Goal: Communication & Community: Ask a question

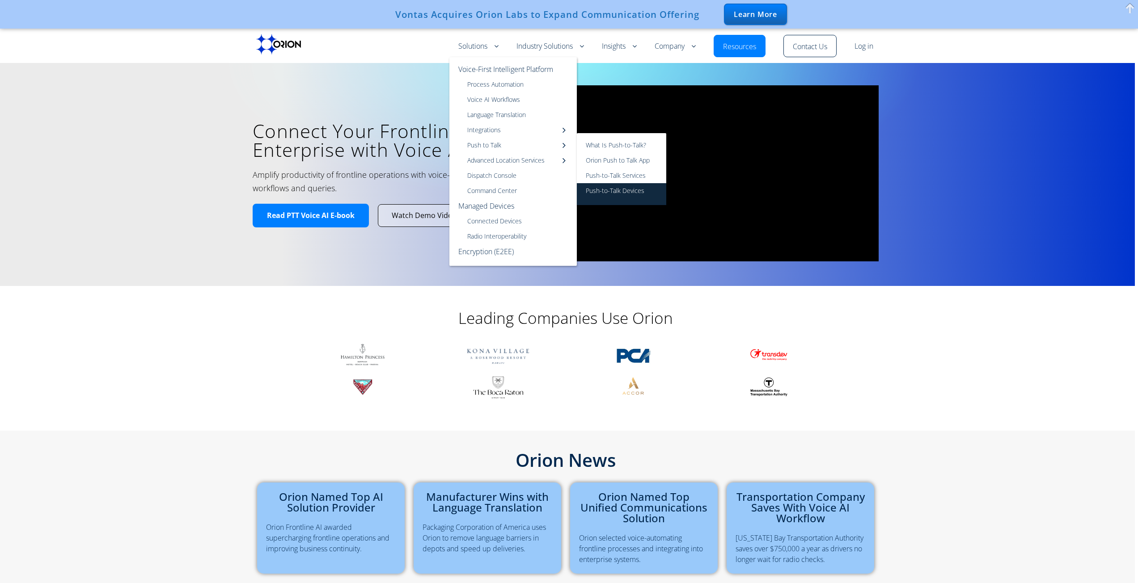
click at [622, 191] on link "Push-to-Talk Devices" at bounding box center [621, 194] width 89 height 22
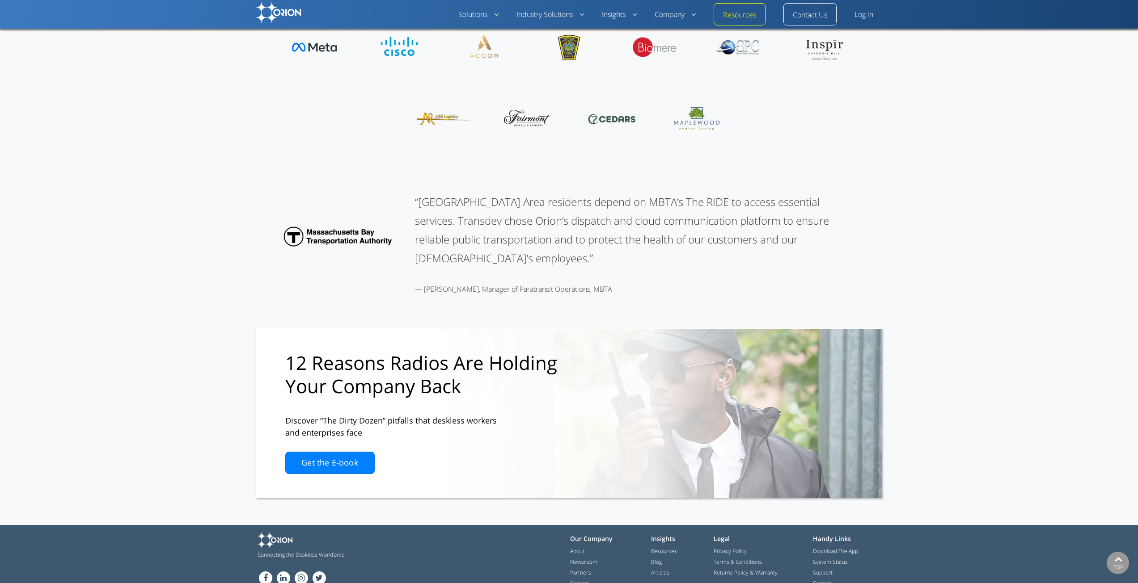
scroll to position [1038, 0]
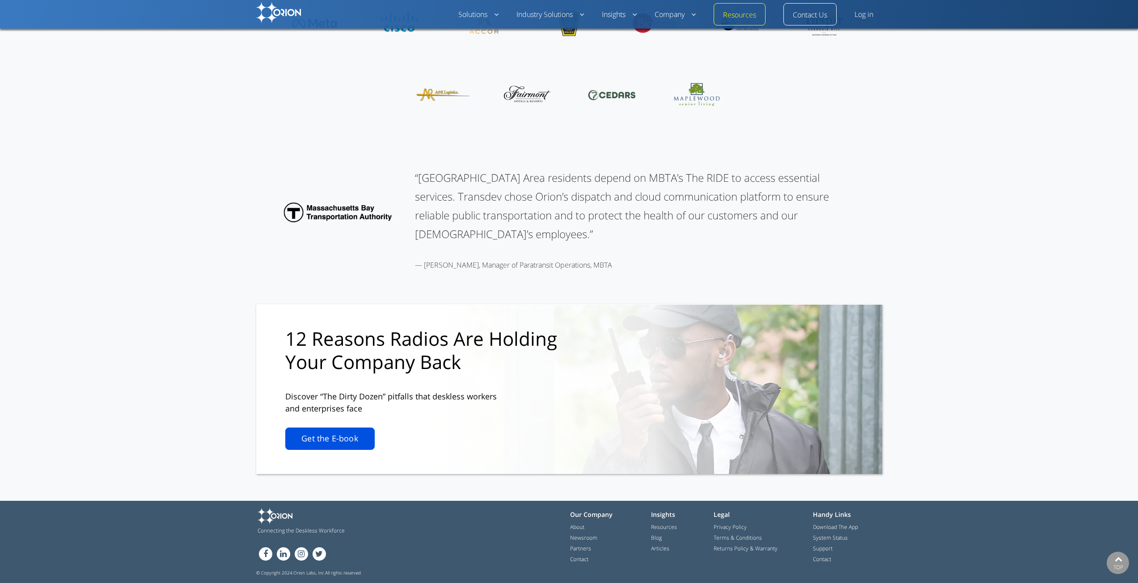
click at [342, 439] on link "Get the E-book" at bounding box center [329, 439] width 89 height 22
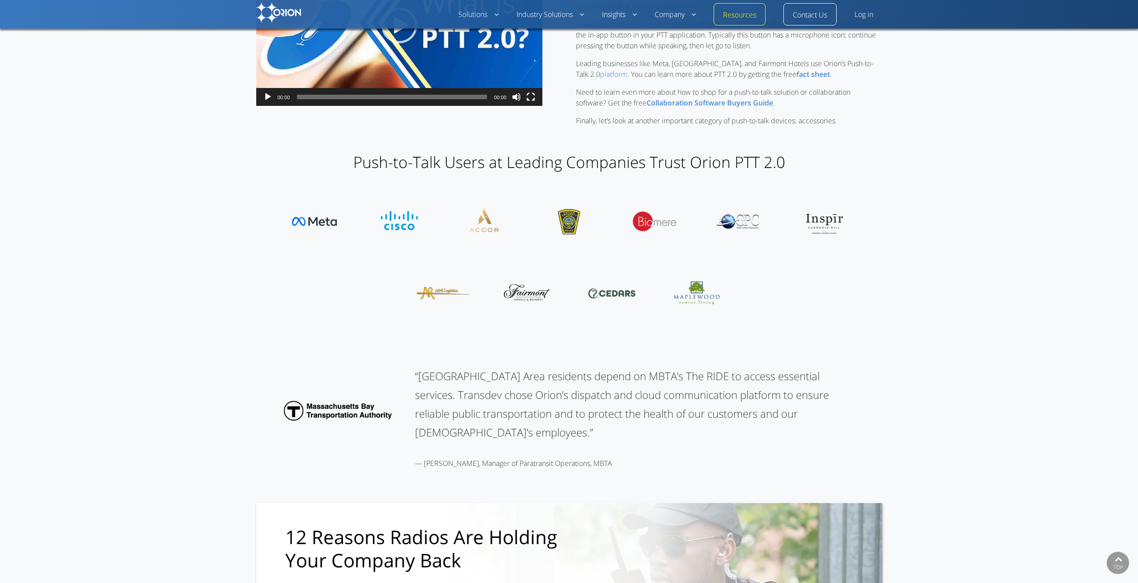
scroll to position [30, 0]
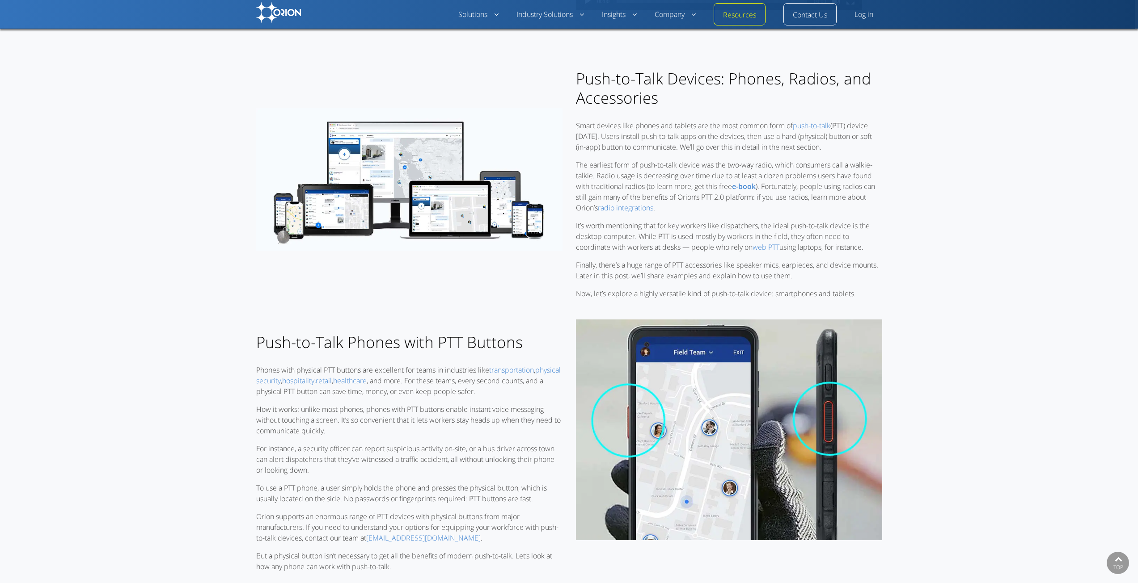
drag, startPoint x: 1027, startPoint y: 338, endPoint x: 922, endPoint y: 67, distance: 291.4
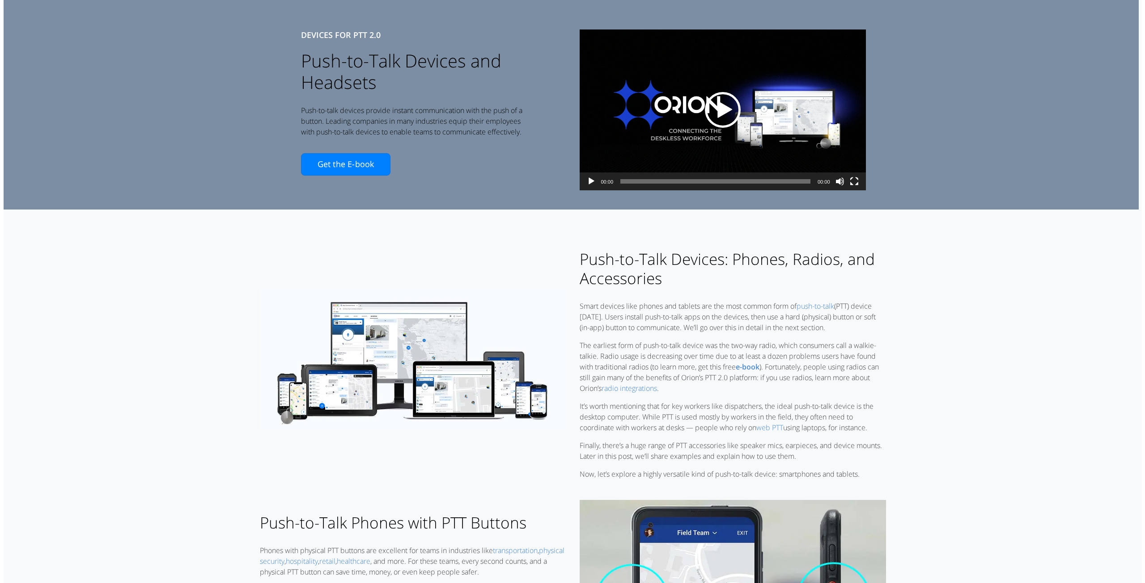
scroll to position [0, 0]
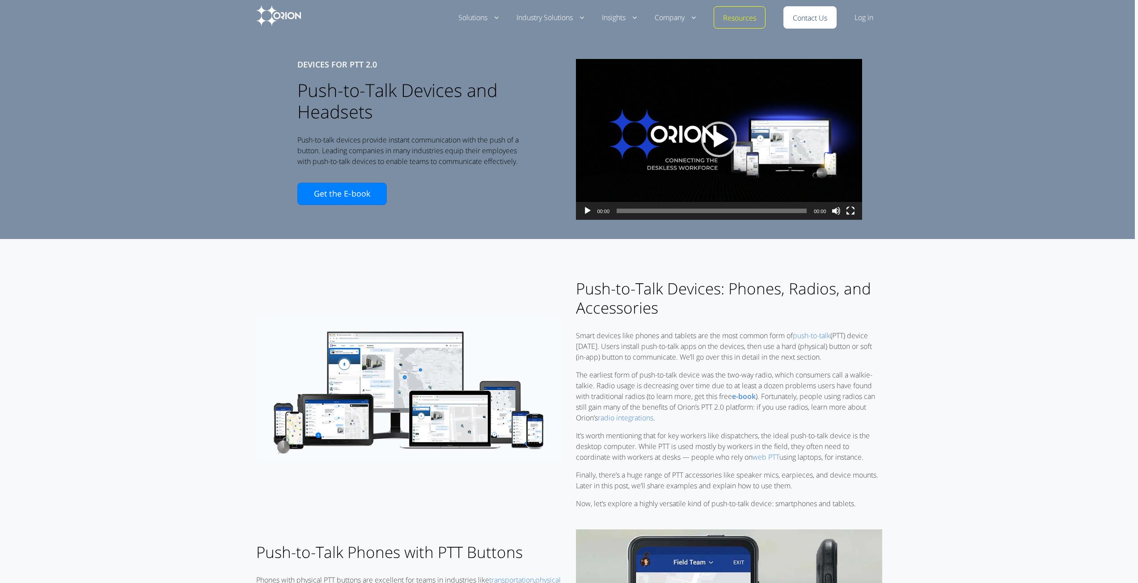
click at [814, 20] on link "Contact Us" at bounding box center [810, 18] width 34 height 11
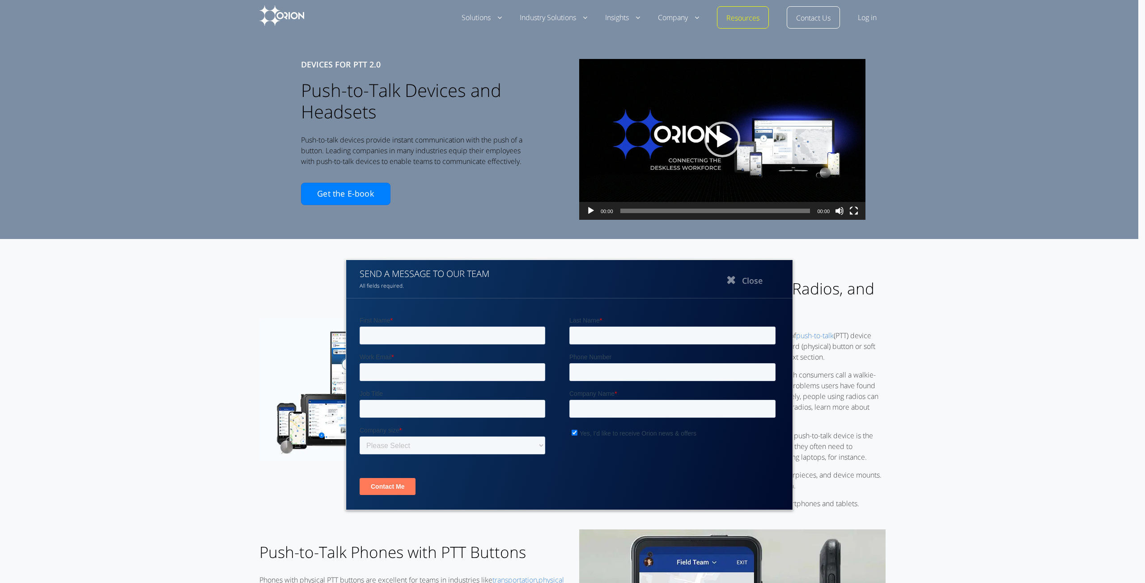
drag, startPoint x: 715, startPoint y: 633, endPoint x: 541, endPoint y: 395, distance: 295.3
click at [494, 330] on input "First Name *" at bounding box center [452, 336] width 186 height 18
type input "[PERSON_NAME]"
type input "[EMAIL_ADDRESS][DOMAIN_NAME]"
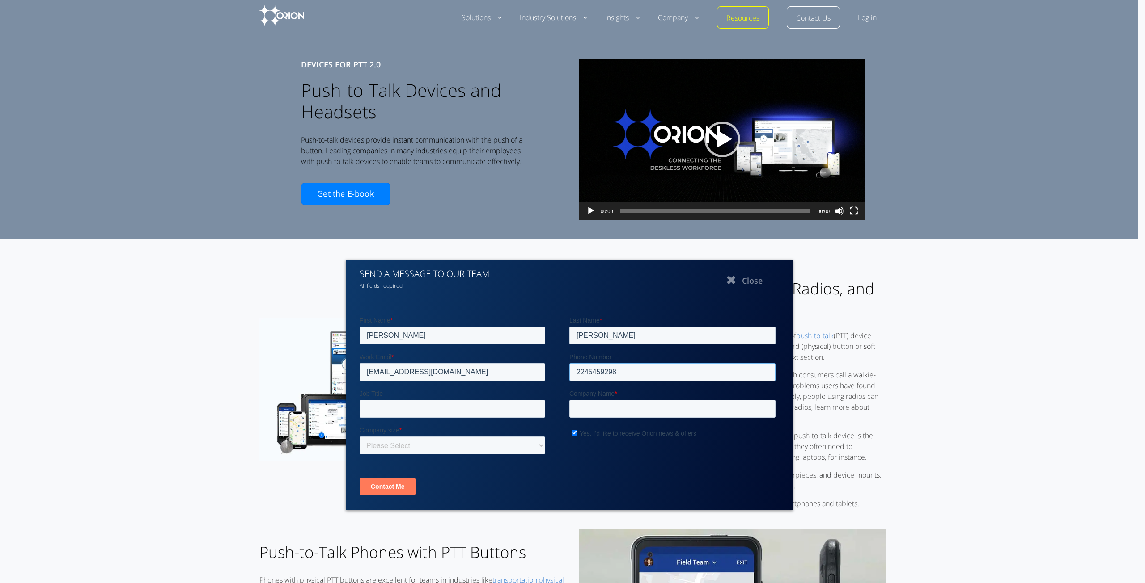
type input "2245459298"
type input "S"
type input "CSO"
type input "UG Solutions"
click at [535, 442] on select "Please Select 1-500 employees 500-4,999 employees 5,000 employees or more" at bounding box center [452, 446] width 186 height 18
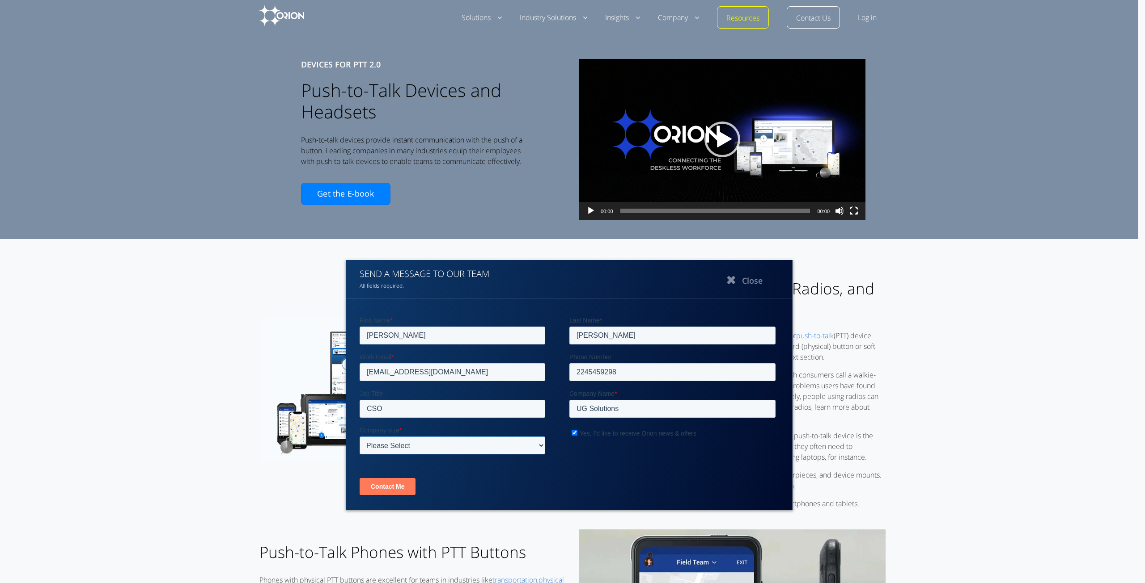
select select "SMB (<500 employees)"
click at [359, 437] on select "Please Select 1-500 employees 500-4,999 employees 5,000 employees or more" at bounding box center [452, 446] width 186 height 18
click at [613, 435] on span "Yes, I'd like to receive Orion news & offers" at bounding box center [637, 433] width 117 height 7
click at [577, 435] on input "Yes, I'd like to receive Orion news & offers" at bounding box center [574, 433] width 6 height 6
checkbox input "false"
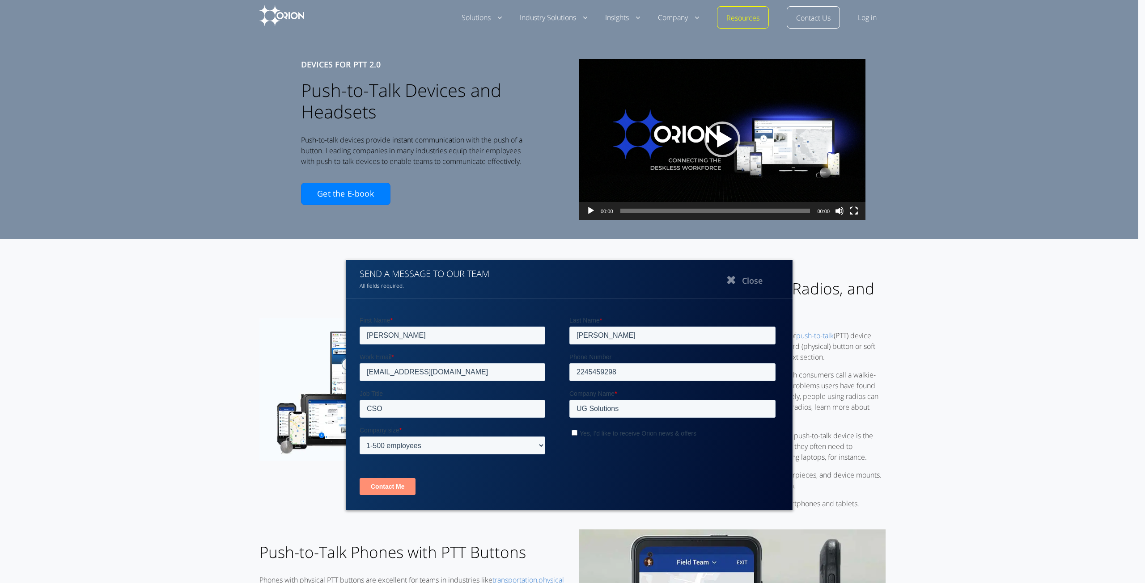
click at [387, 492] on input "Contact Me" at bounding box center [387, 486] width 56 height 17
click at [743, 280] on button "Close" at bounding box center [742, 280] width 89 height 22
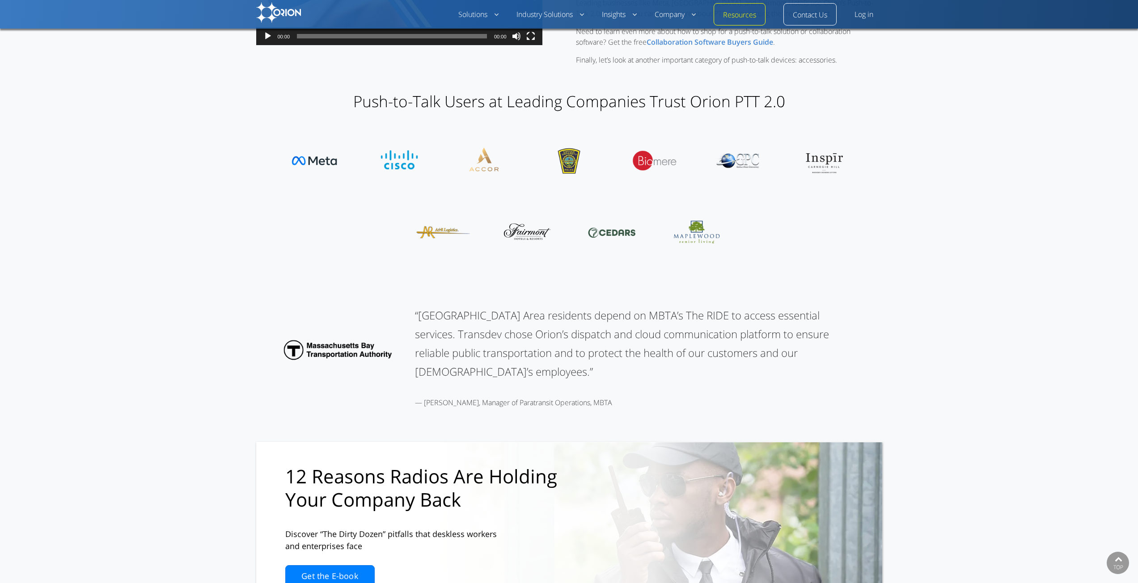
scroll to position [1038, 0]
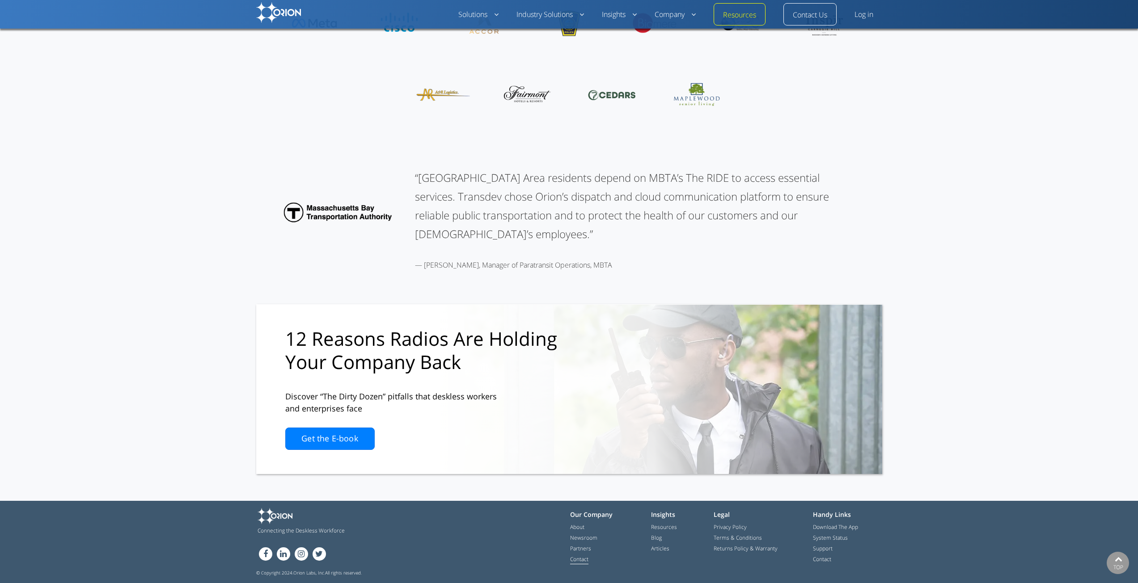
click at [583, 559] on link "Contact" at bounding box center [579, 560] width 18 height 9
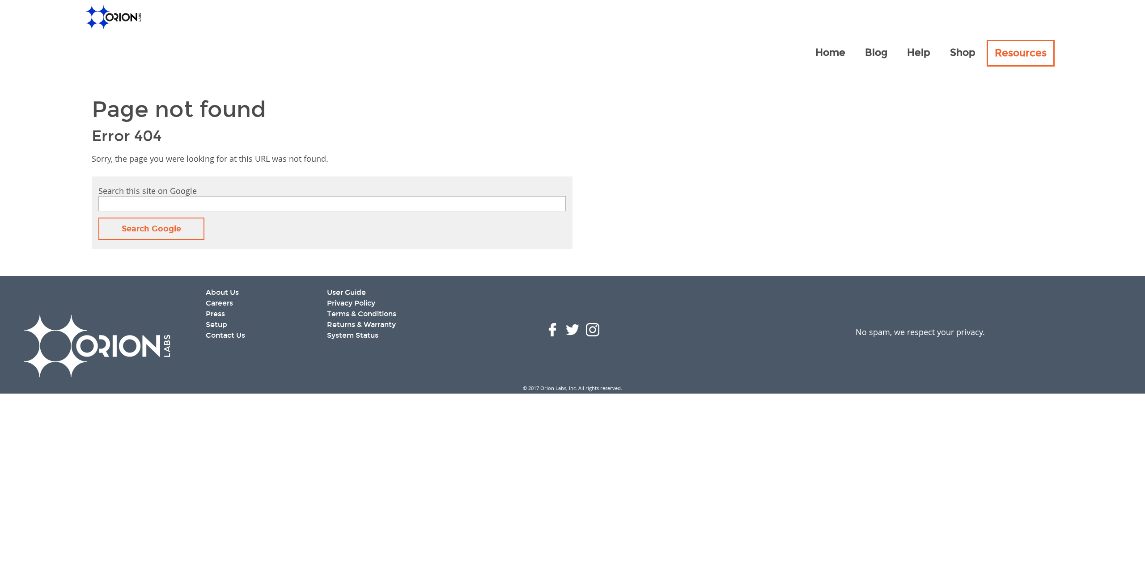
type input "thank you sign up"
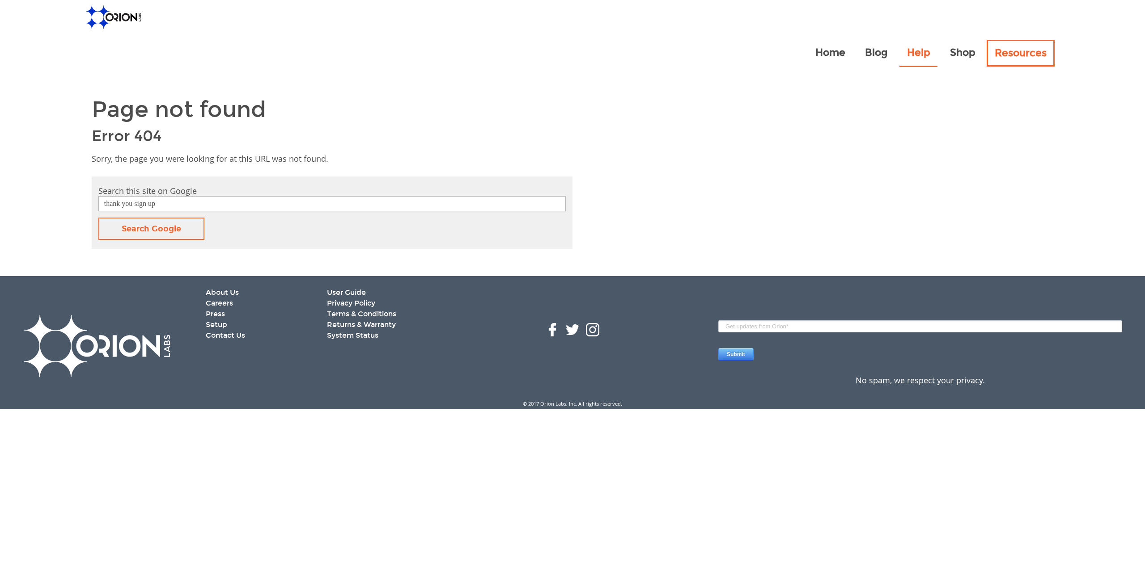
click at [917, 60] on link "Help" at bounding box center [918, 53] width 38 height 27
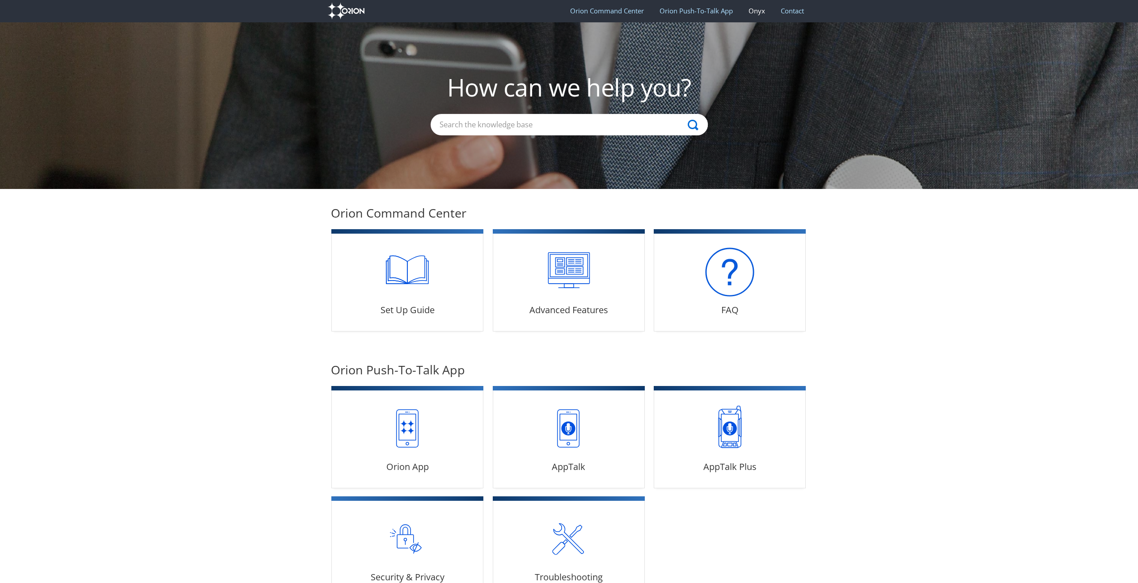
click at [761, 11] on link "Onyx" at bounding box center [757, 10] width 30 height 23
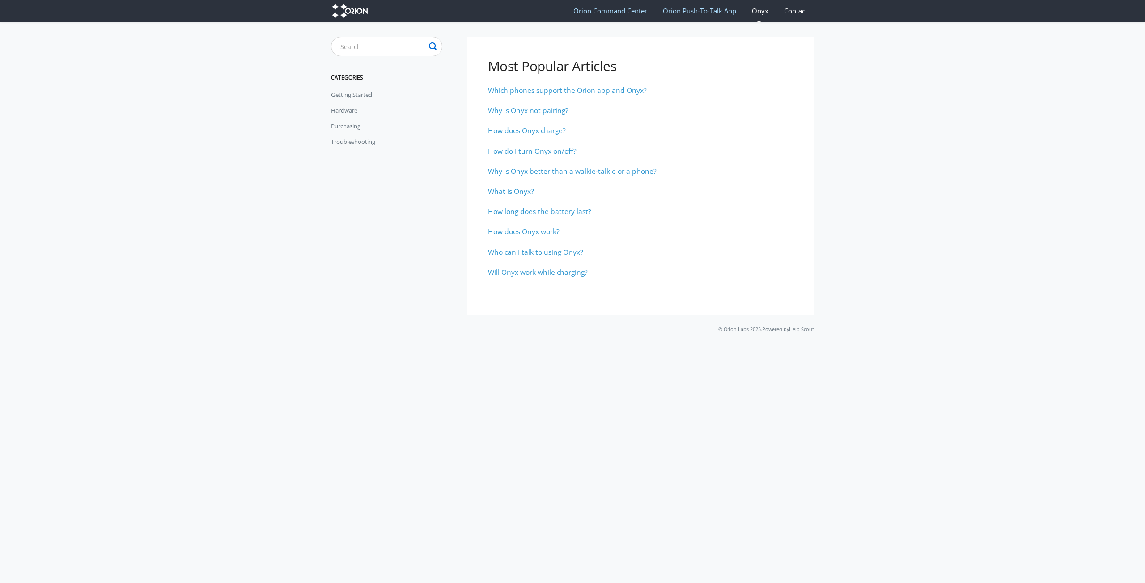
click at [795, 8] on link "Contact" at bounding box center [795, 10] width 37 height 23
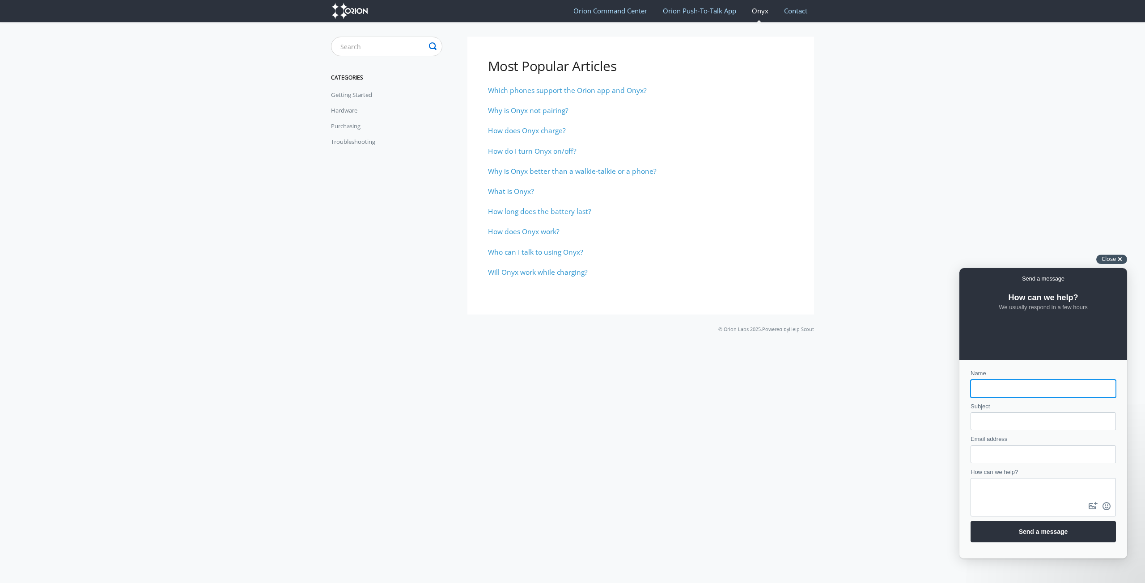
click at [1120, 258] on div "Close cross-small" at bounding box center [1111, 259] width 31 height 9
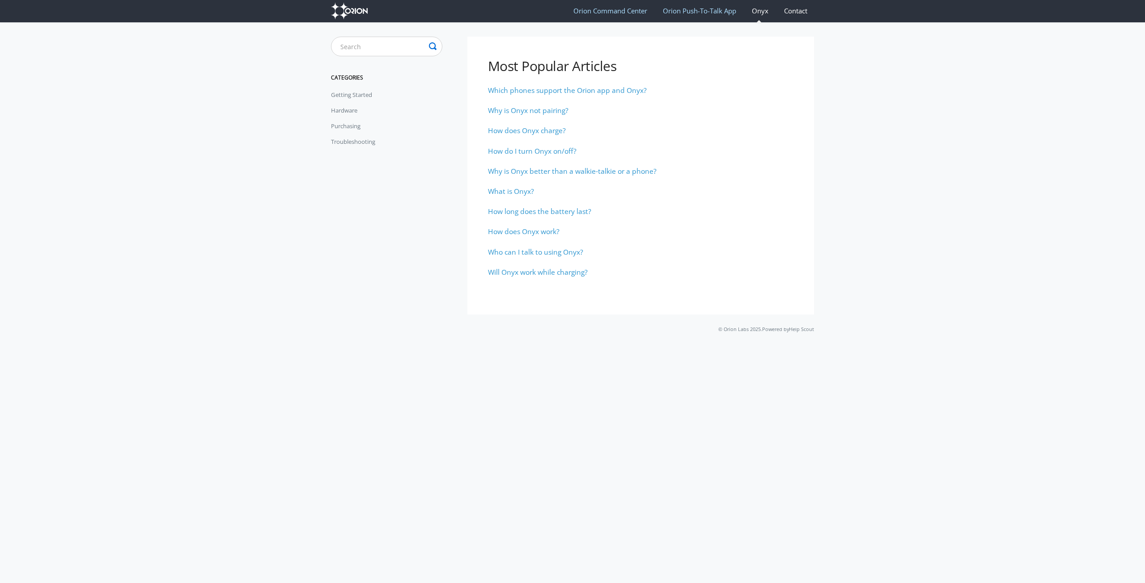
click at [806, 14] on link "Contact" at bounding box center [795, 10] width 37 height 23
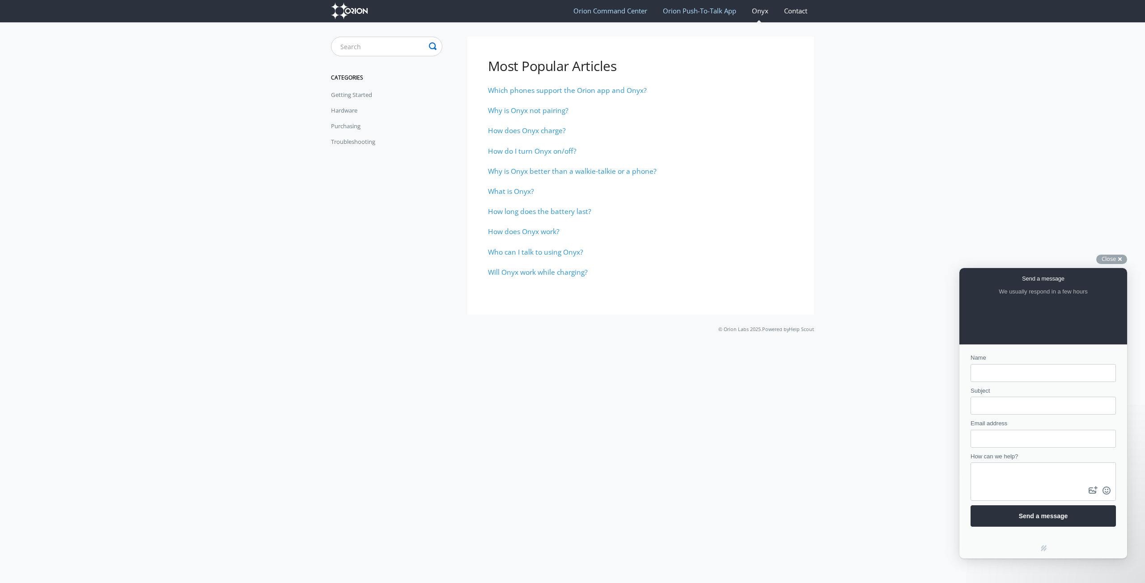
scroll to position [22, 0]
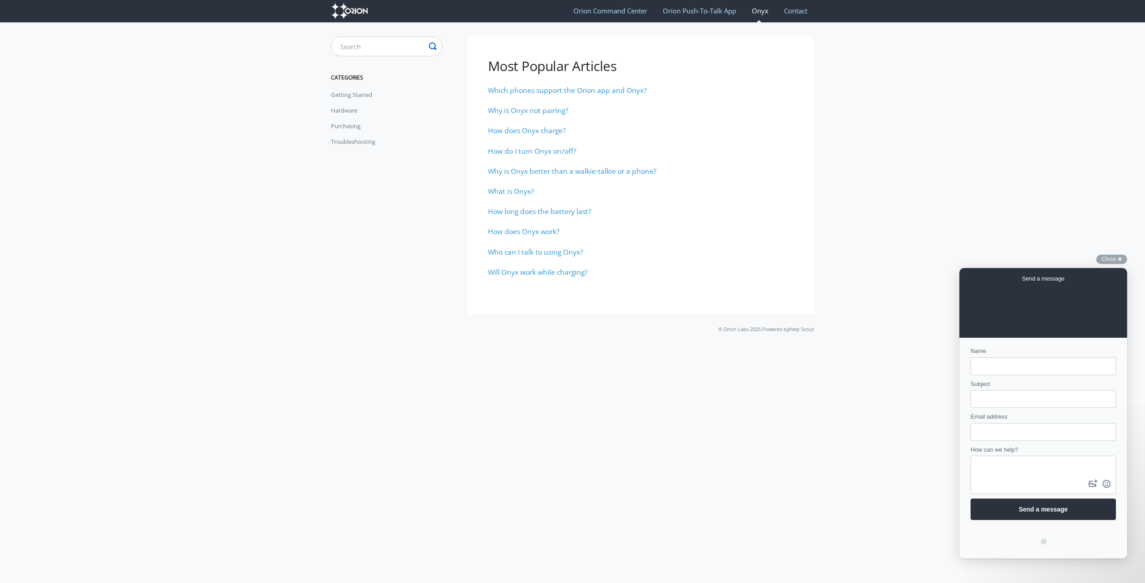
click at [1036, 365] on input "Name" at bounding box center [1042, 367] width 131 height 16
type input "J"
type input "John Gosewisch"
type input "Orion PTT w/ Onyx"
type input "[EMAIL_ADDRESS][DOMAIN_NAME]"
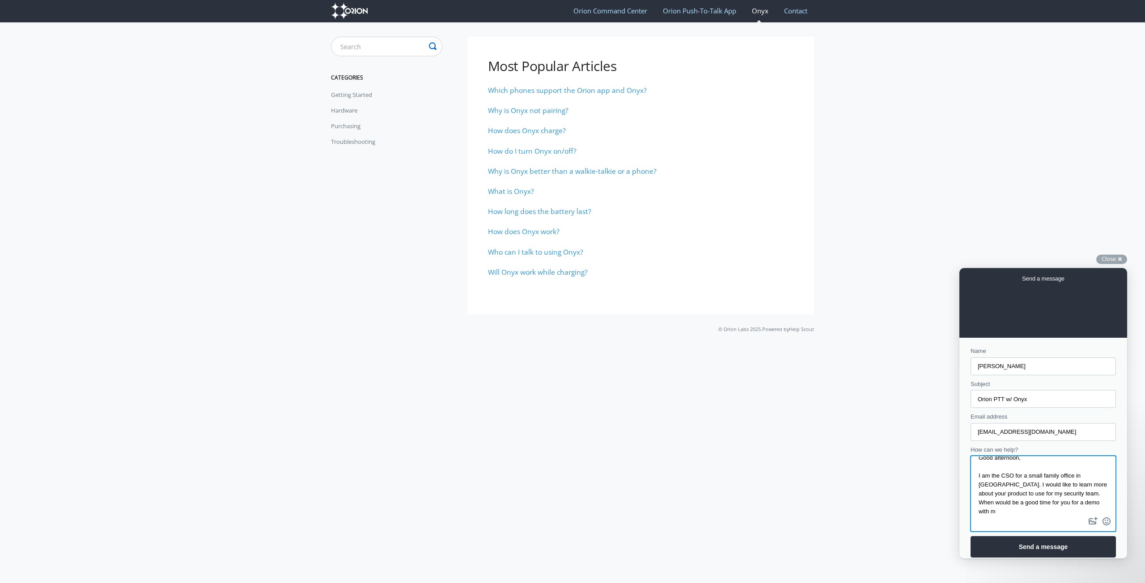
scroll to position [7, 0]
type textarea "Good afternoon, I am the CSO for a small family office in Los Angeles. I would …"
click at [1037, 550] on span "Send a message" at bounding box center [1043, 555] width 126 height 21
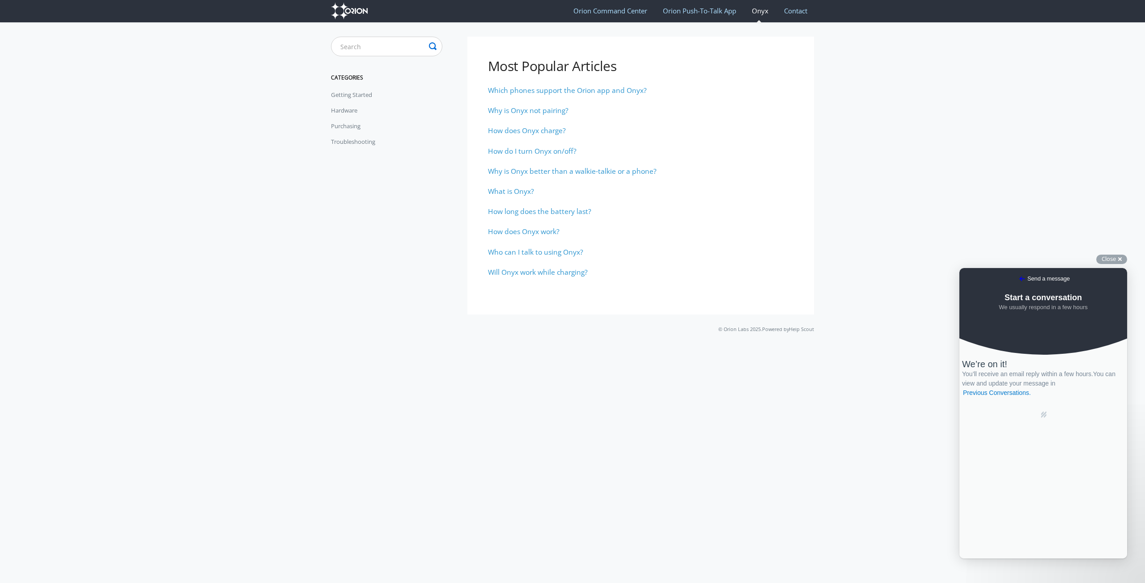
scroll to position [0, 0]
click at [1119, 257] on div "Close cross-small" at bounding box center [1111, 259] width 31 height 9
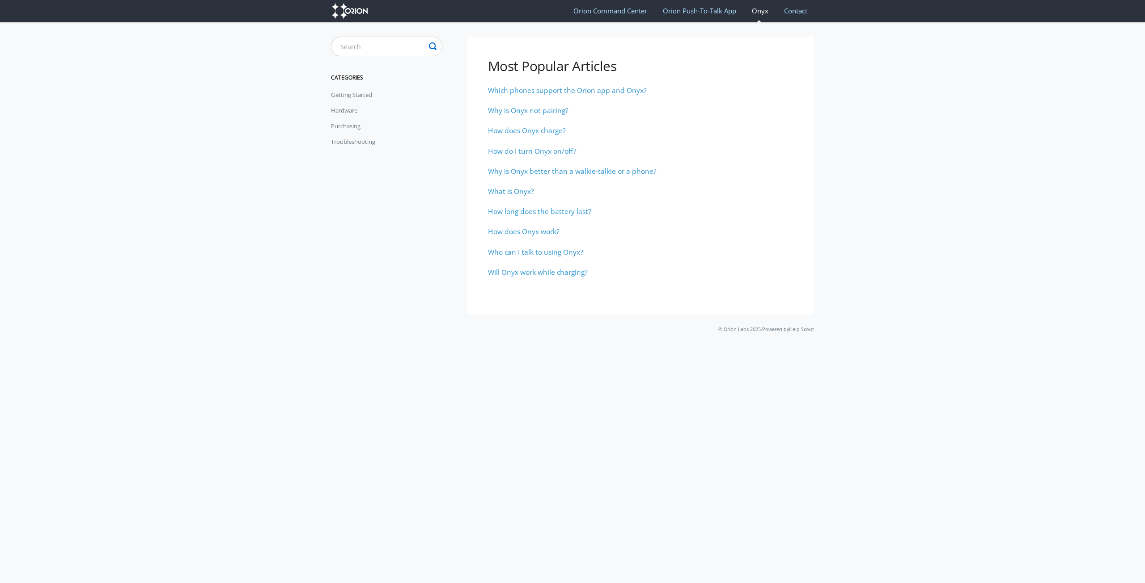
click at [368, 8] on link at bounding box center [354, 11] width 46 height 22
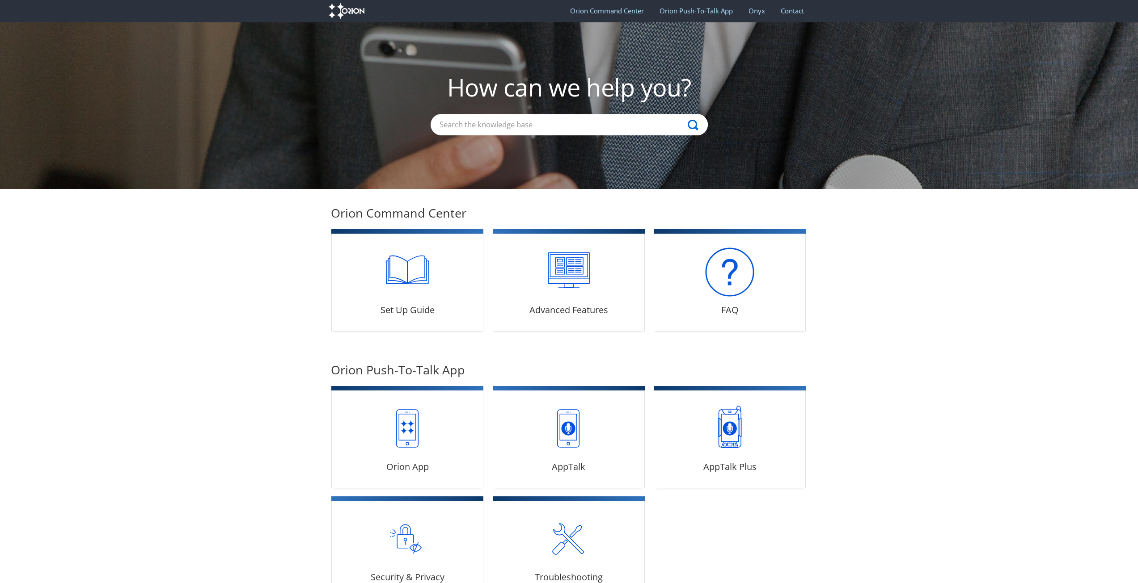
click at [348, 9] on img at bounding box center [346, 11] width 37 height 17
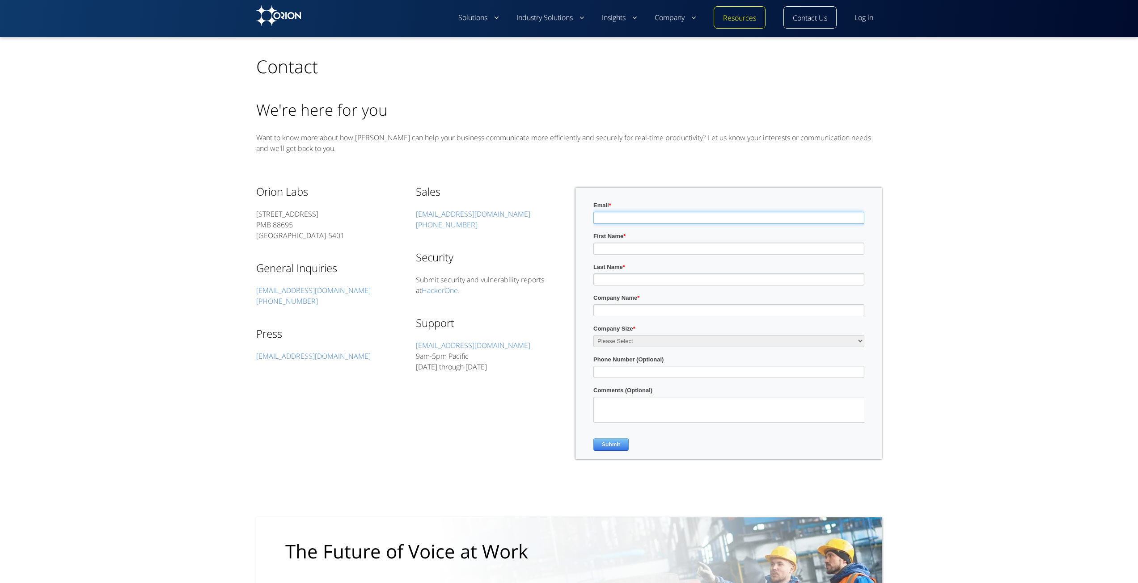
click at [675, 215] on input "Email *" at bounding box center [728, 218] width 271 height 12
type input "[EMAIL_ADDRESS][DOMAIN_NAME]"
type input "[PERSON_NAME]"
type input "UG Solutions"
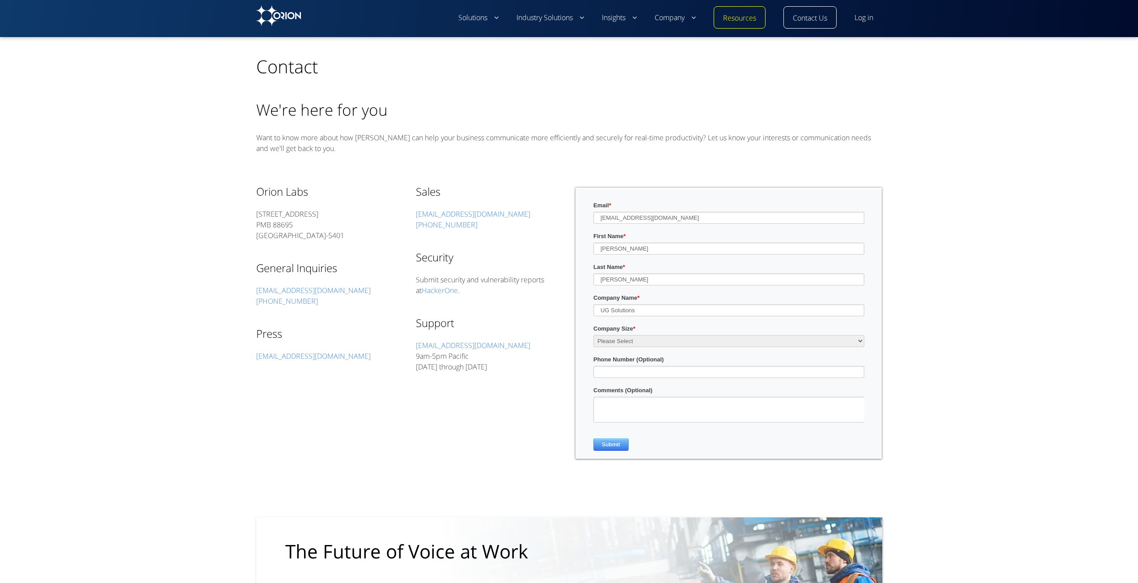
select select "SMB (<500 employees)"
click at [679, 375] on input "Phone Number (Optional)" at bounding box center [728, 372] width 271 height 12
type input "2245459298"
type textarea "I am not receiving a verified response elsewhere"
click at [436, 213] on link "[EMAIL_ADDRESS][DOMAIN_NAME]" at bounding box center [473, 214] width 114 height 10
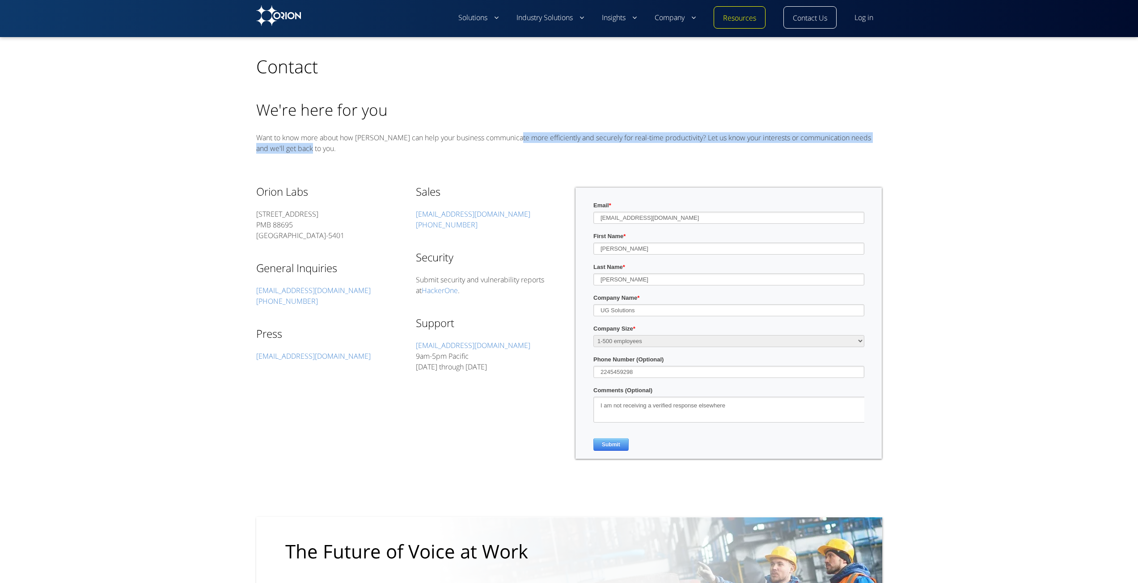
click at [523, 142] on p "Want to know more about how [PERSON_NAME] can help your business communicate mo…" at bounding box center [569, 142] width 626 height 21
drag, startPoint x: 487, startPoint y: 215, endPoint x: 412, endPoint y: 215, distance: 74.7
click at [412, 215] on div "Orion Labs [STREET_ADDRESS] General Inquiries [EMAIL_ADDRESS][DOMAIN_NAME] [PHO…" at bounding box center [569, 330] width 626 height 312
copy link "[EMAIL_ADDRESS][DOMAIN_NAME]"
